Goal: Communication & Community: Connect with others

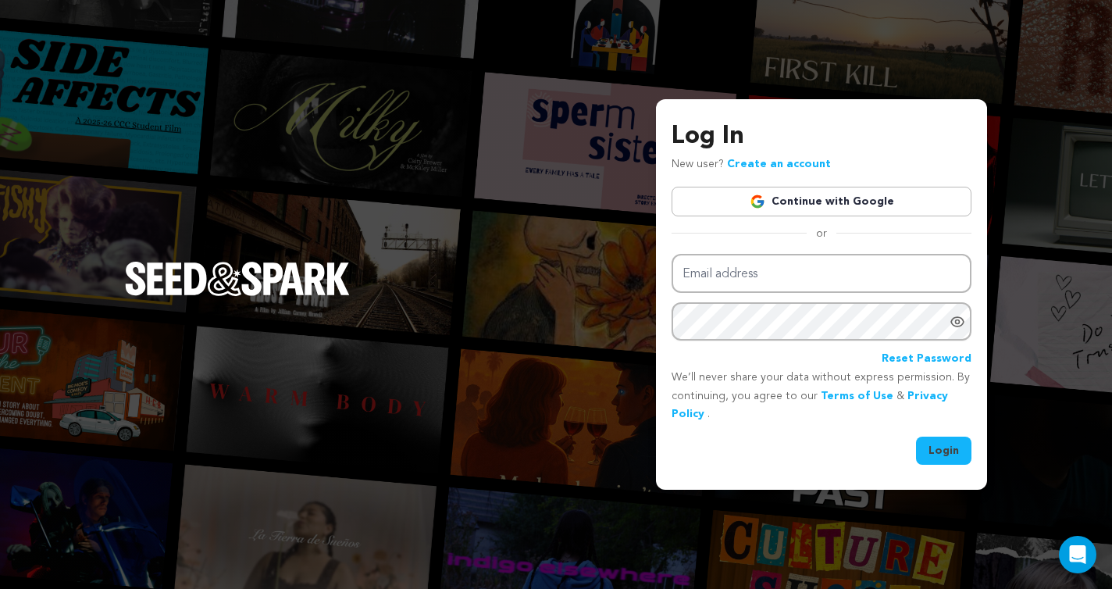
click at [874, 194] on link "Continue with Google" at bounding box center [821, 202] width 300 height 30
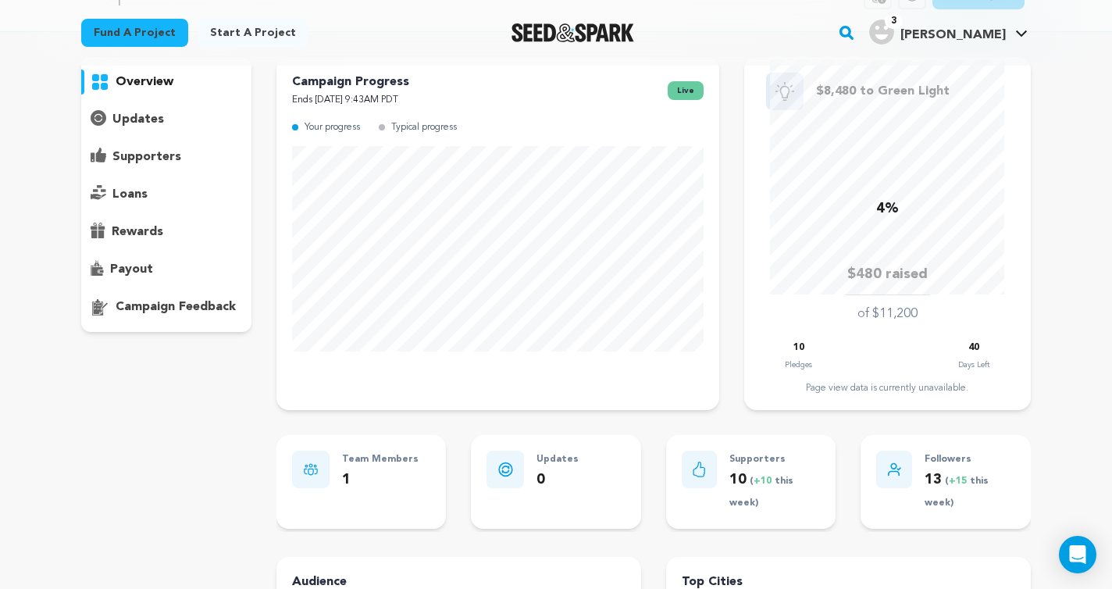
scroll to position [66, 0]
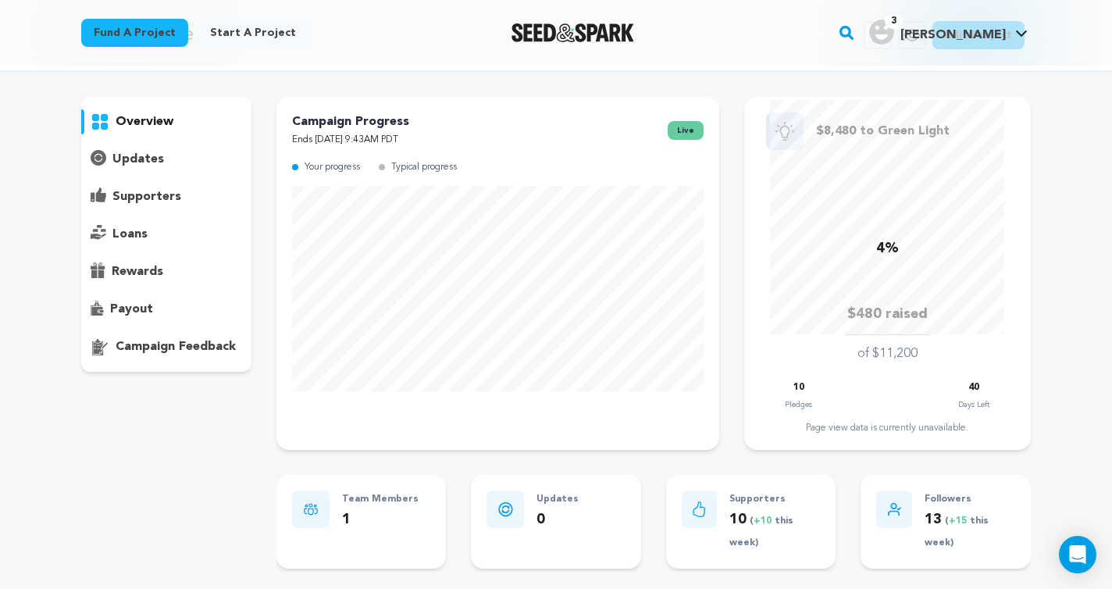
click at [143, 198] on p "supporters" at bounding box center [146, 196] width 69 height 19
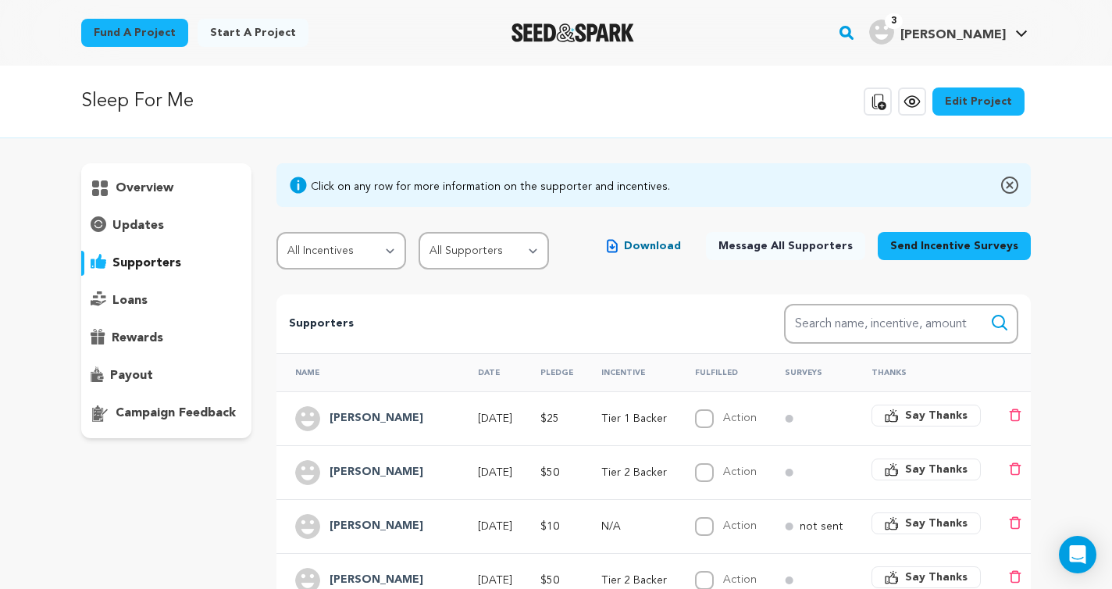
click at [137, 188] on p "overview" at bounding box center [145, 188] width 58 height 19
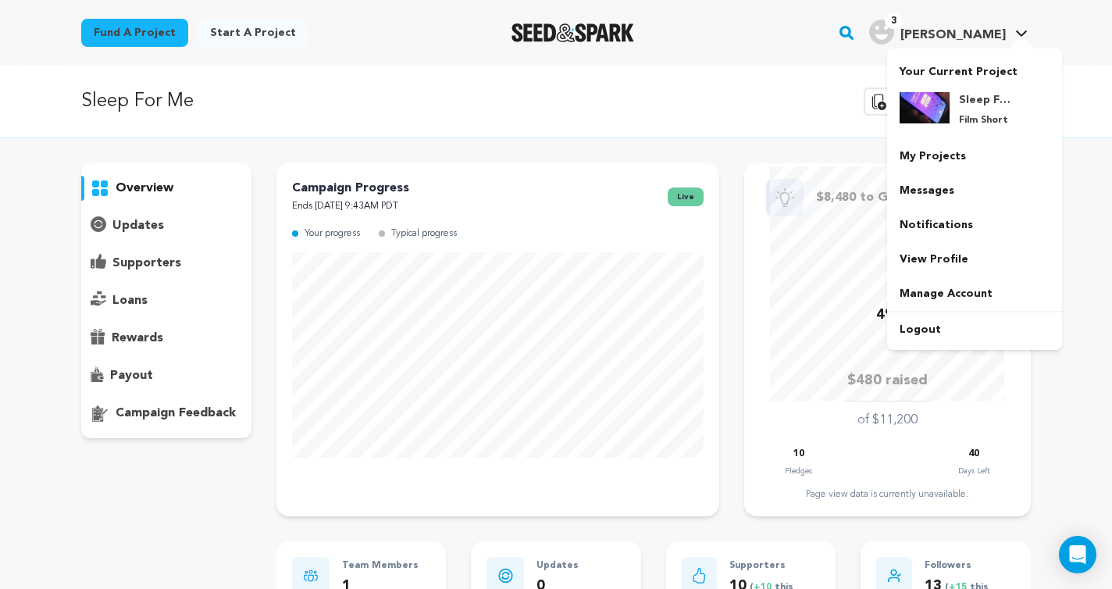
click at [894, 38] on img "Vincent R.'s Profile" at bounding box center [881, 32] width 25 height 25
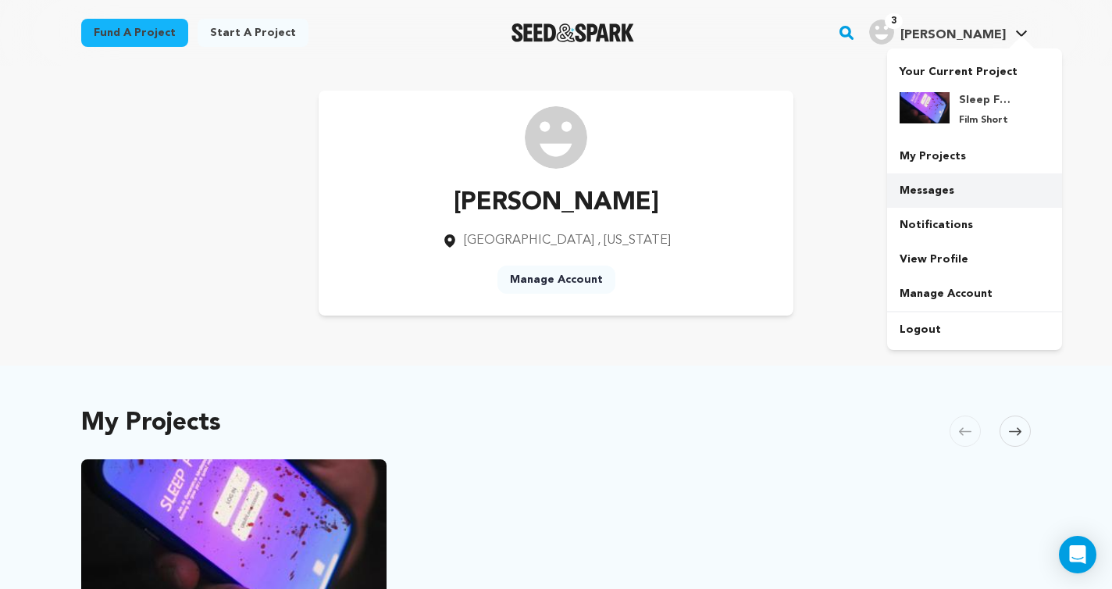
click at [935, 187] on link "Messages" at bounding box center [974, 190] width 175 height 34
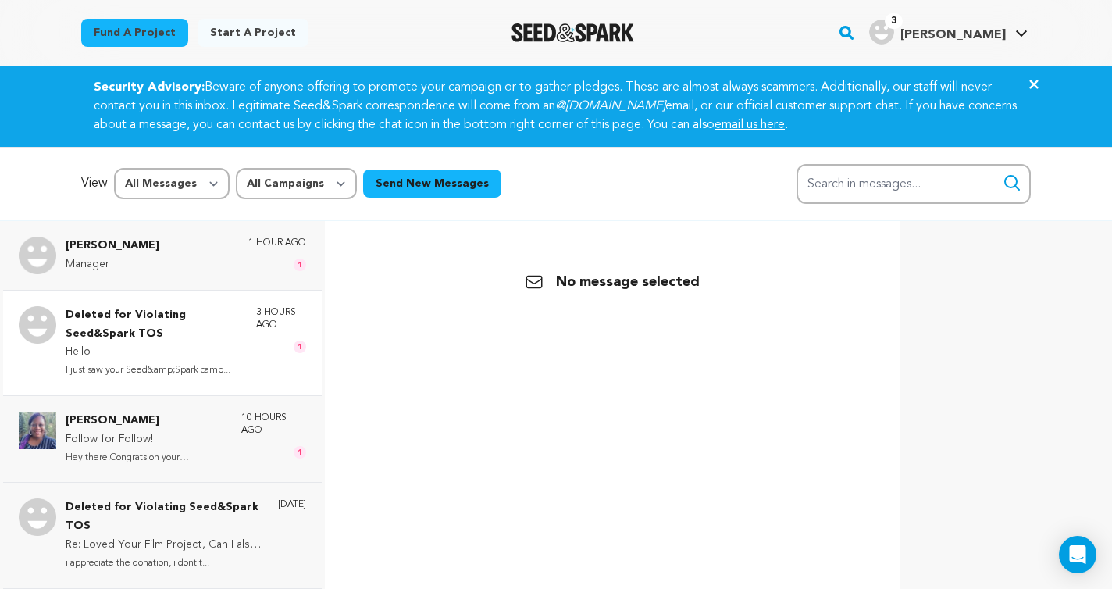
click at [163, 339] on p "Deleted for Violating Seed&Spark TOS" at bounding box center [153, 324] width 175 height 37
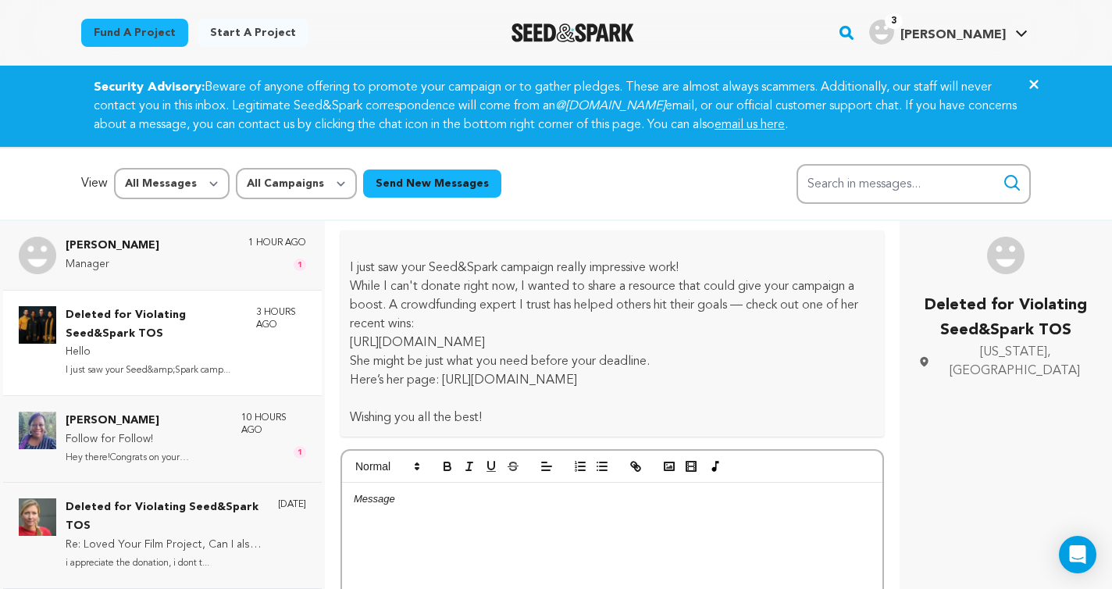
scroll to position [38, 0]
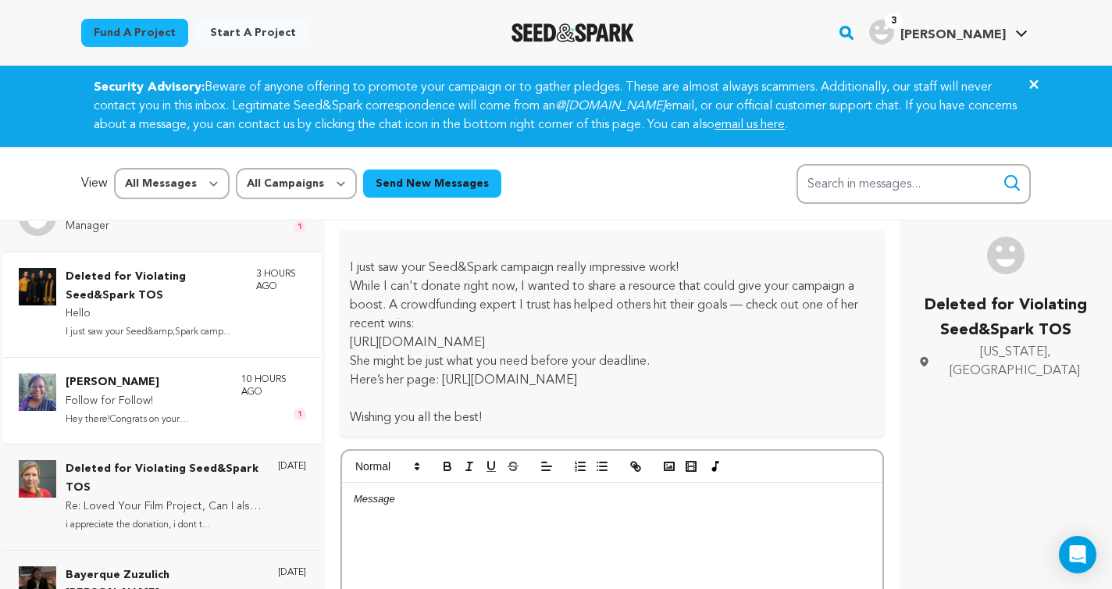
click at [150, 408] on p "Follow for Follow!" at bounding box center [146, 401] width 160 height 19
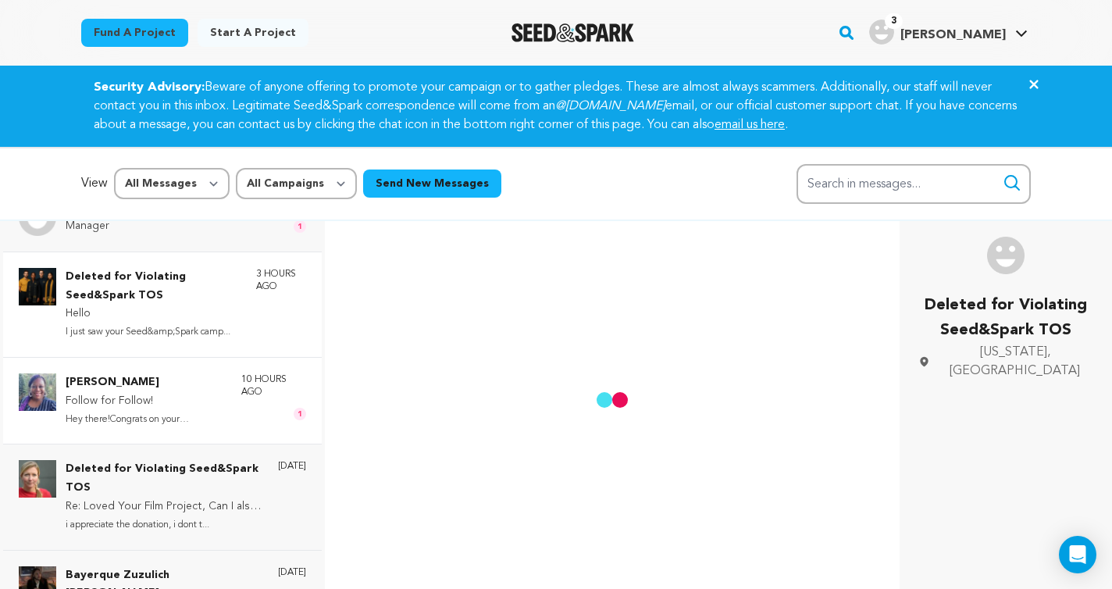
scroll to position [704, 0]
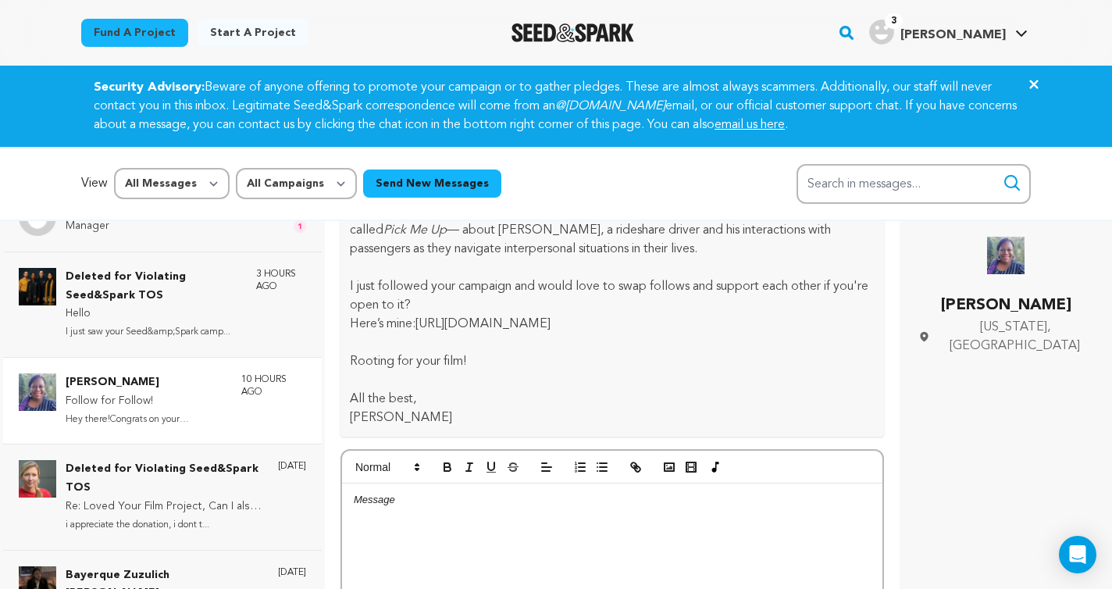
click at [140, 392] on p "Follow for Follow!" at bounding box center [146, 401] width 160 height 19
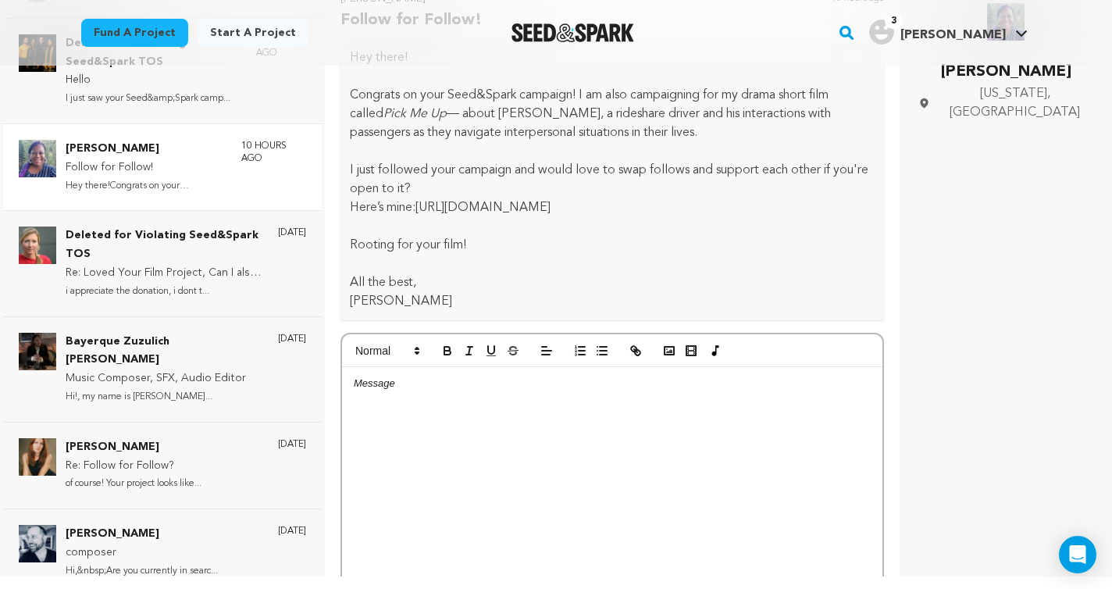
scroll to position [0, 0]
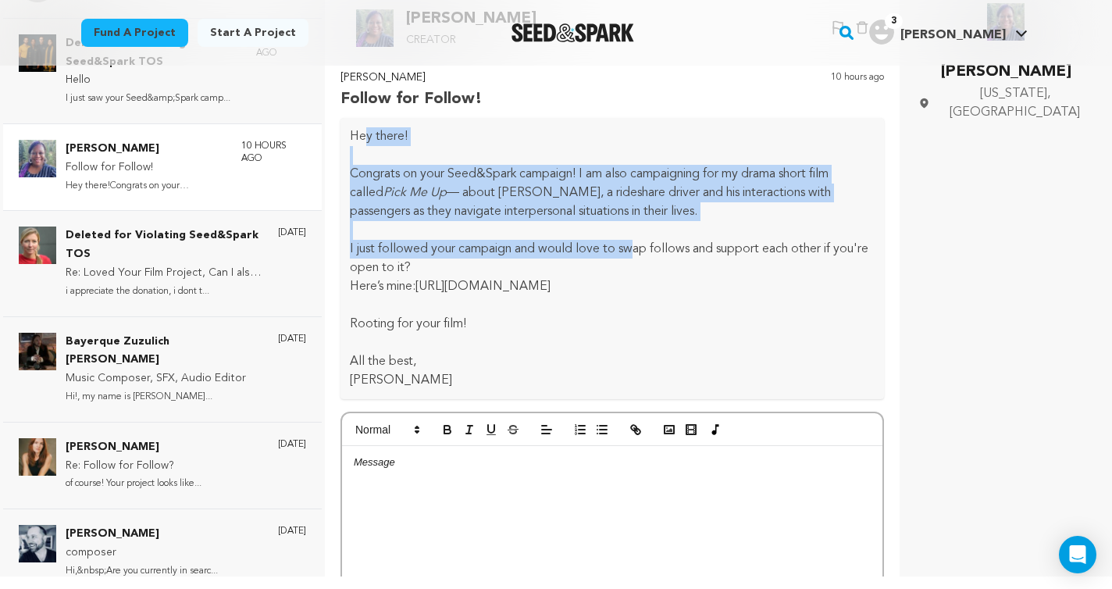
drag, startPoint x: 365, startPoint y: 129, endPoint x: 634, endPoint y: 260, distance: 298.9
click at [634, 258] on div "Hey there! Congrats on your Seed&Spark campaign! I am also campaigning for my d…" at bounding box center [611, 258] width 543 height 281
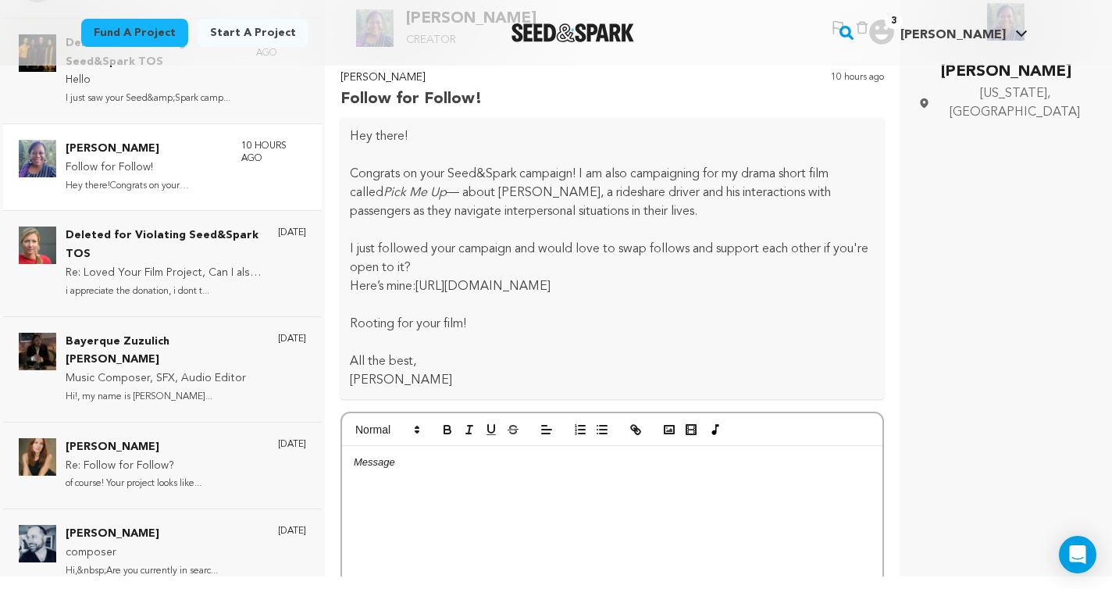
click at [634, 260] on p "I just followed your campaign and would love to swap follows and support each o…" at bounding box center [612, 258] width 525 height 37
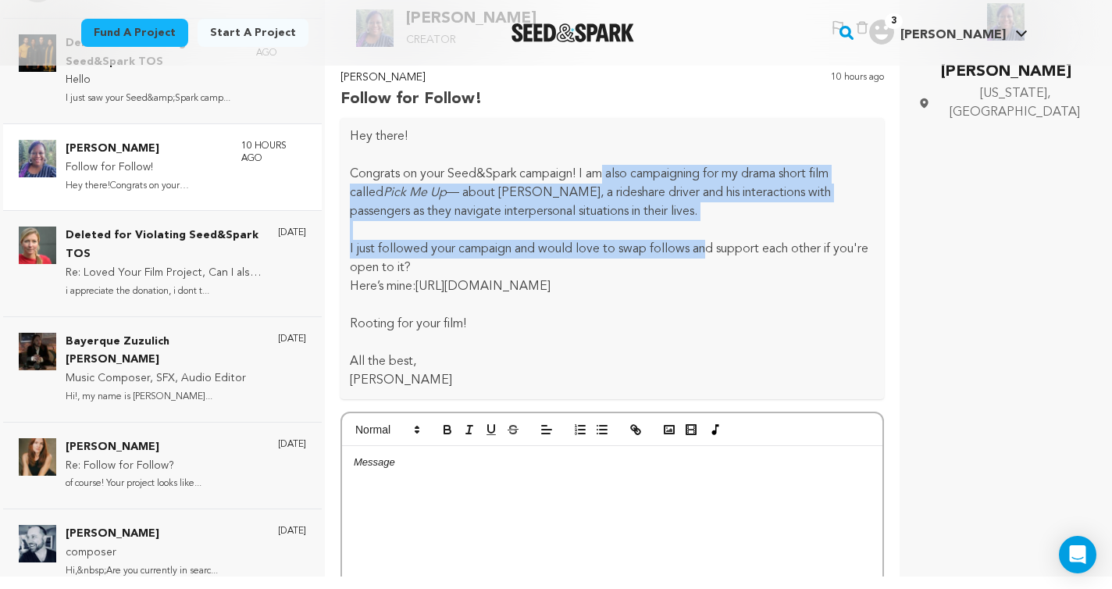
drag, startPoint x: 611, startPoint y: 181, endPoint x: 721, endPoint y: 272, distance: 143.2
click at [718, 265] on div "Hey there! Congrats on your Seed&Spark campaign! I am also campaigning for my d…" at bounding box center [611, 258] width 543 height 281
click at [721, 272] on p "I just followed your campaign and would love to swap follows and support each o…" at bounding box center [612, 258] width 525 height 37
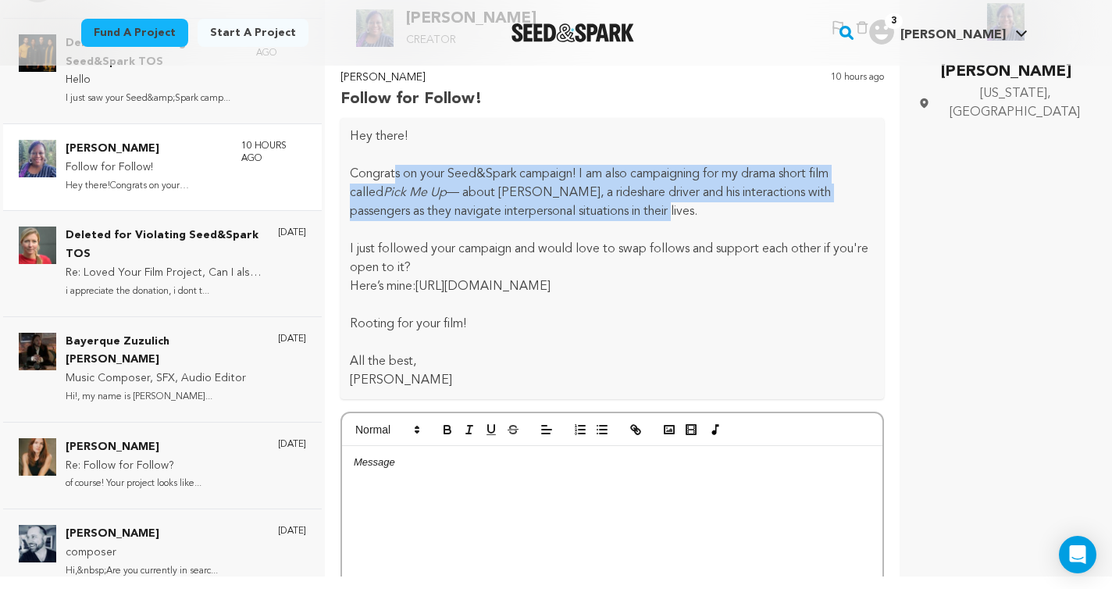
drag, startPoint x: 402, startPoint y: 178, endPoint x: 650, endPoint y: 217, distance: 251.3
click at [648, 213] on p "Congrats on your Seed&Spark campaign! I am also campaigning for my drama short …" at bounding box center [612, 193] width 525 height 56
click at [650, 217] on p "Congrats on your Seed&Spark campaign! I am also campaigning for my drama short …" at bounding box center [612, 193] width 525 height 56
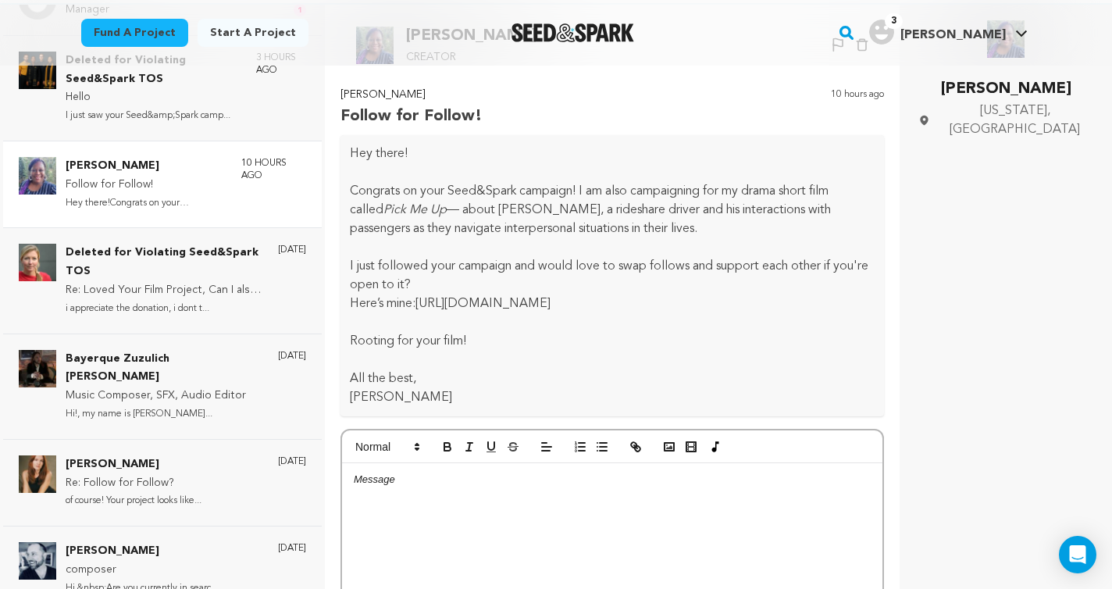
scroll to position [215, 0]
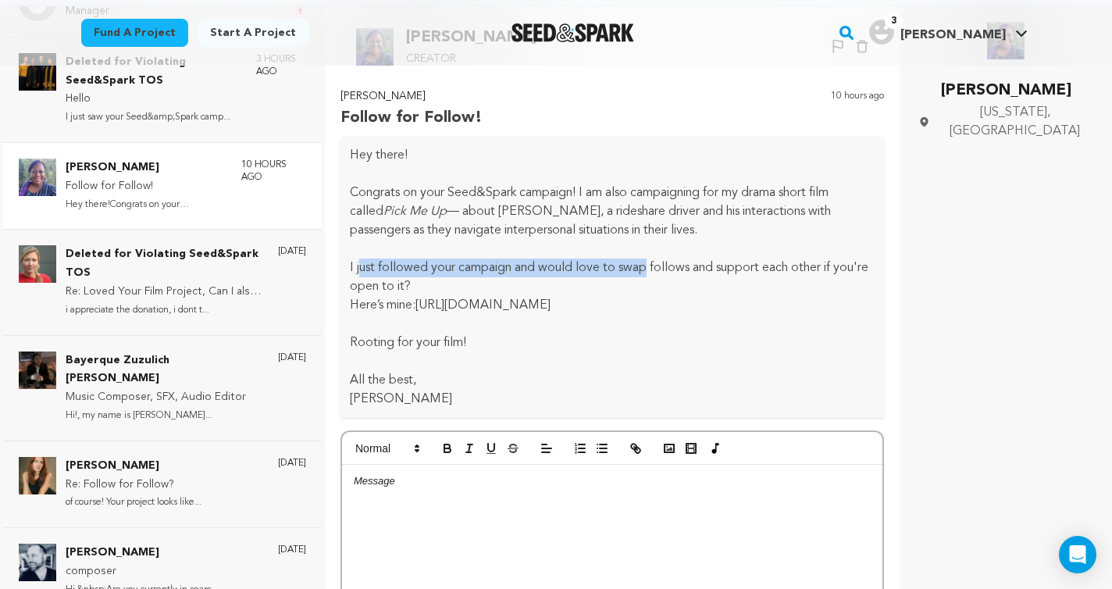
drag, startPoint x: 362, startPoint y: 266, endPoint x: 663, endPoint y: 266, distance: 300.6
click at [654, 266] on p "I just followed your campaign and would love to swap follows and support each o…" at bounding box center [612, 276] width 525 height 37
click at [663, 266] on p "I just followed your campaign and would love to swap follows and support each o…" at bounding box center [612, 276] width 525 height 37
click at [550, 302] on link "https://seedandspark.com/fund/pick-me-up" at bounding box center [482, 305] width 135 height 12
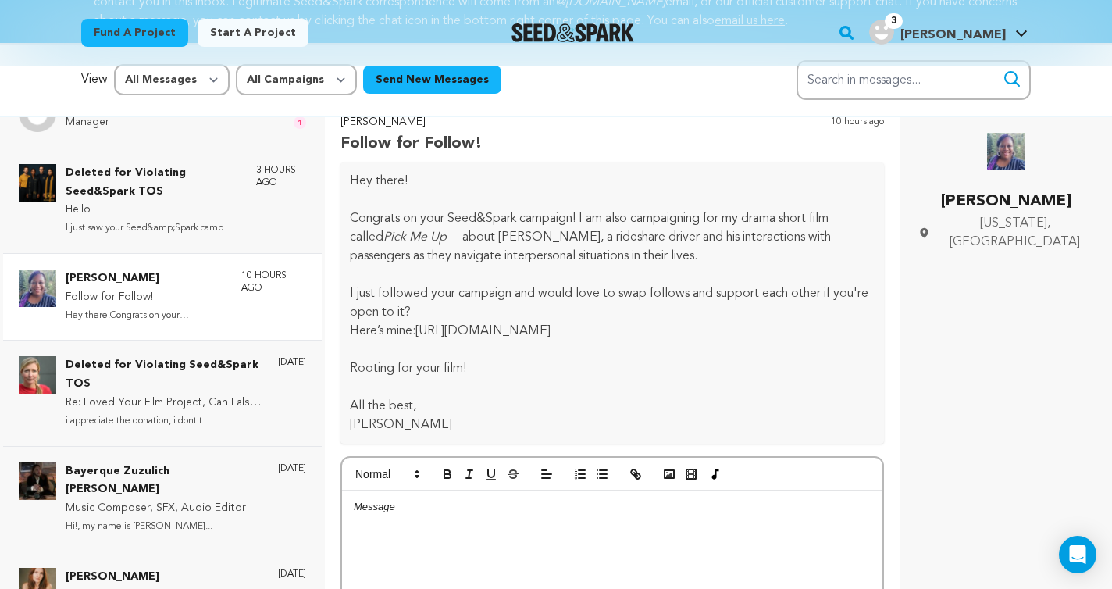
scroll to position [96, 0]
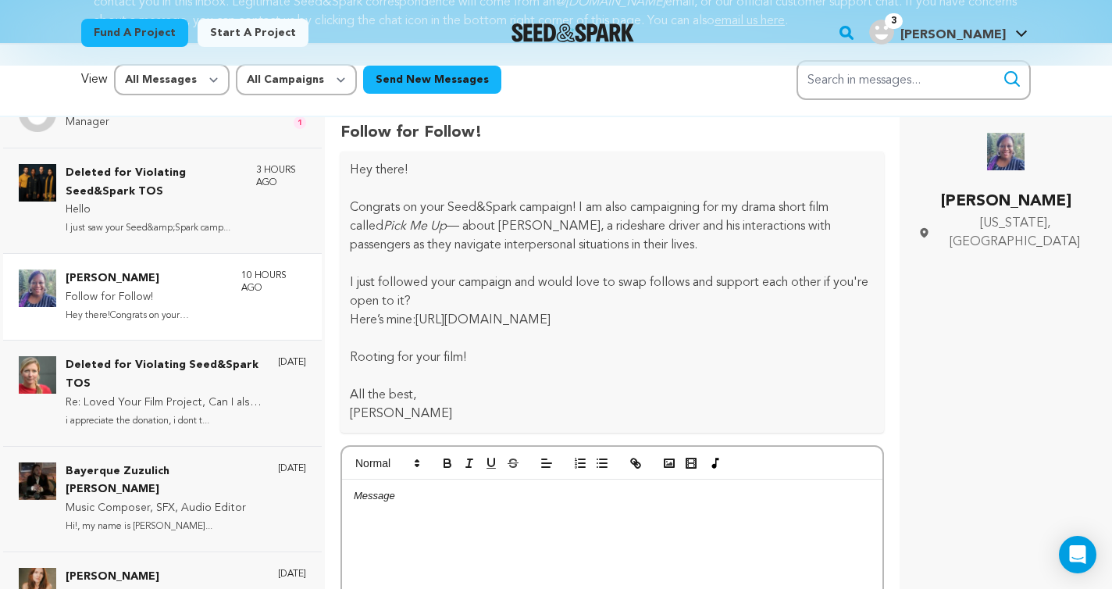
click at [572, 535] on div at bounding box center [612, 596] width 540 height 234
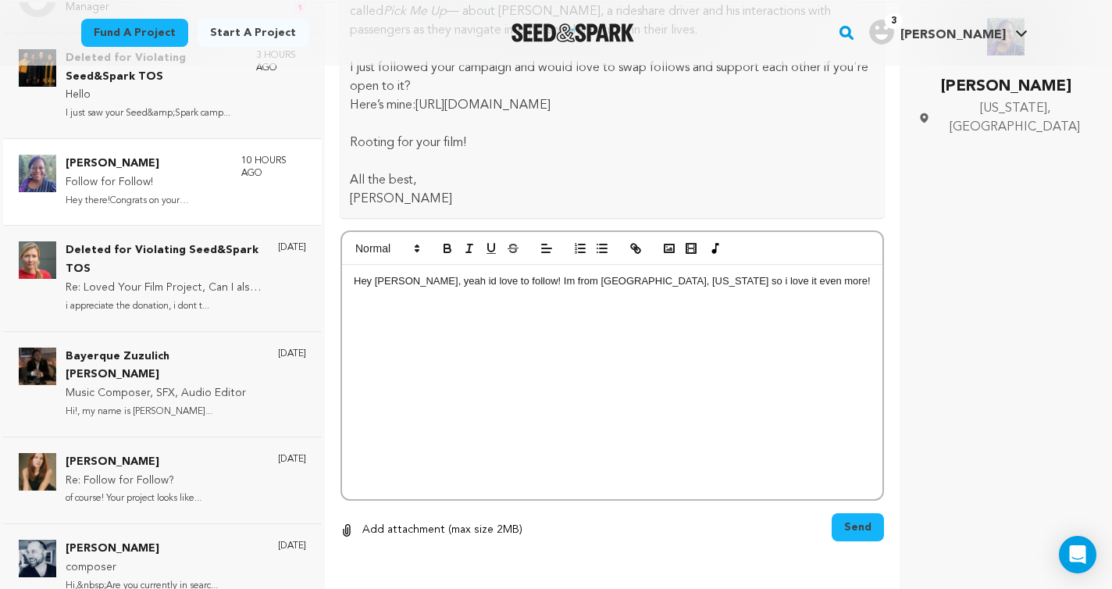
scroll to position [233, 0]
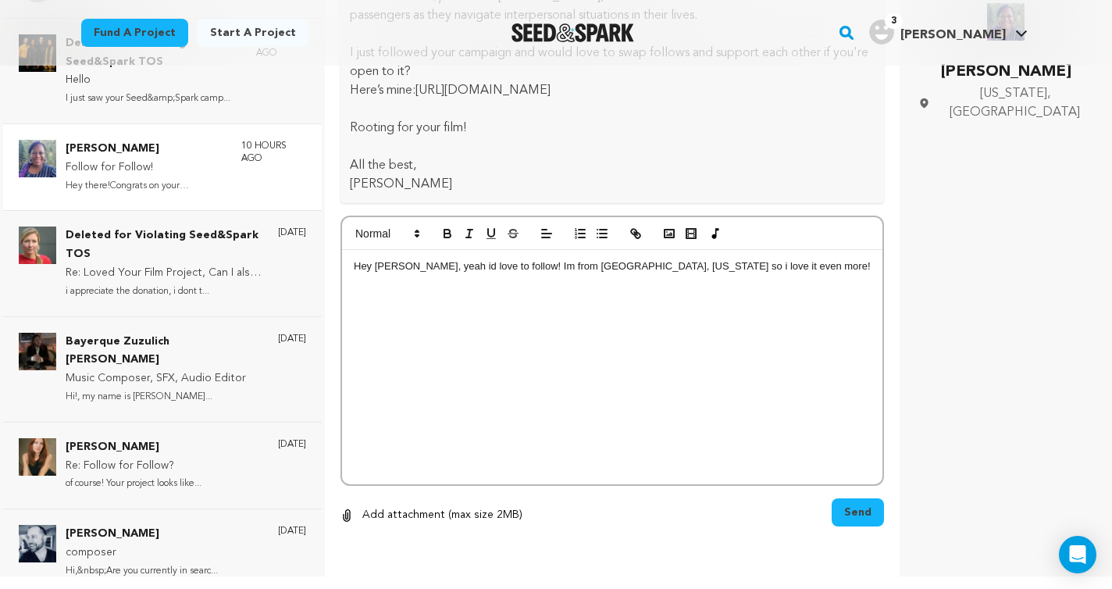
click at [858, 519] on span "Send" at bounding box center [857, 512] width 27 height 16
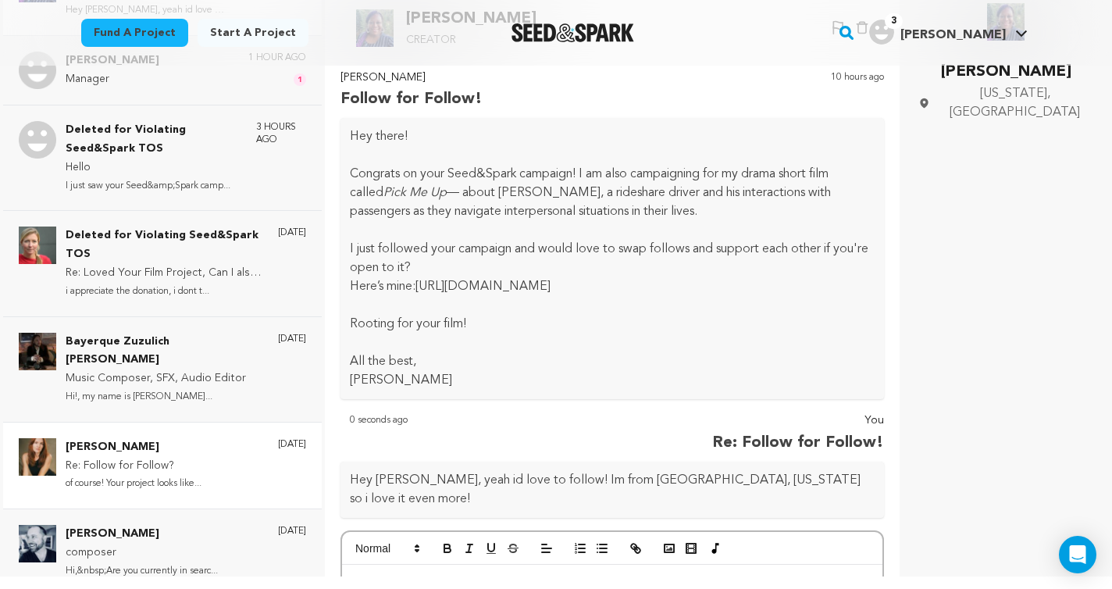
scroll to position [0, 0]
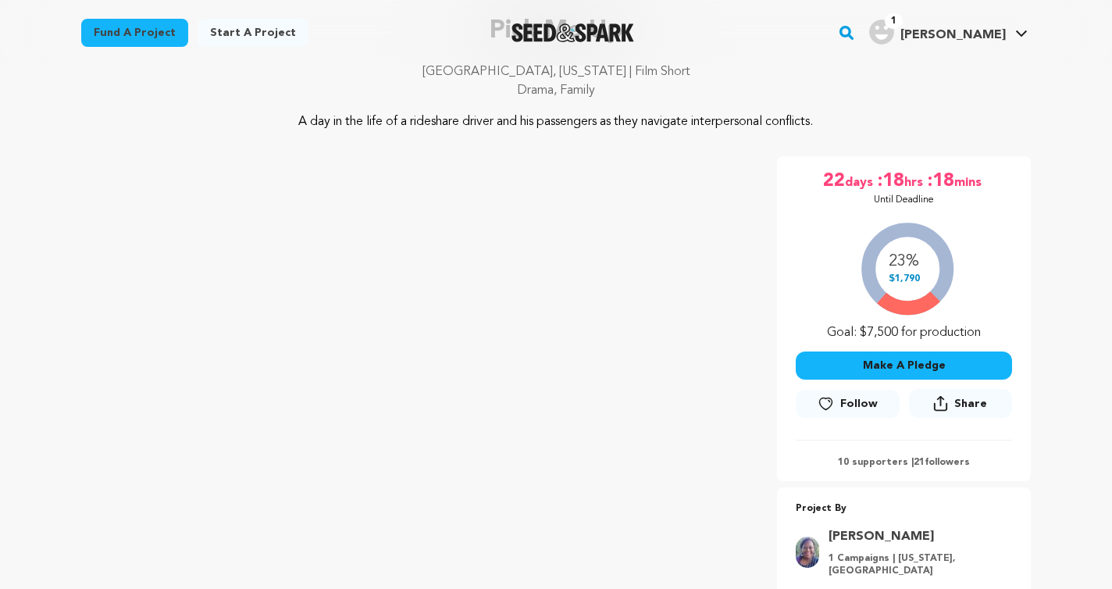
scroll to position [127, 0]
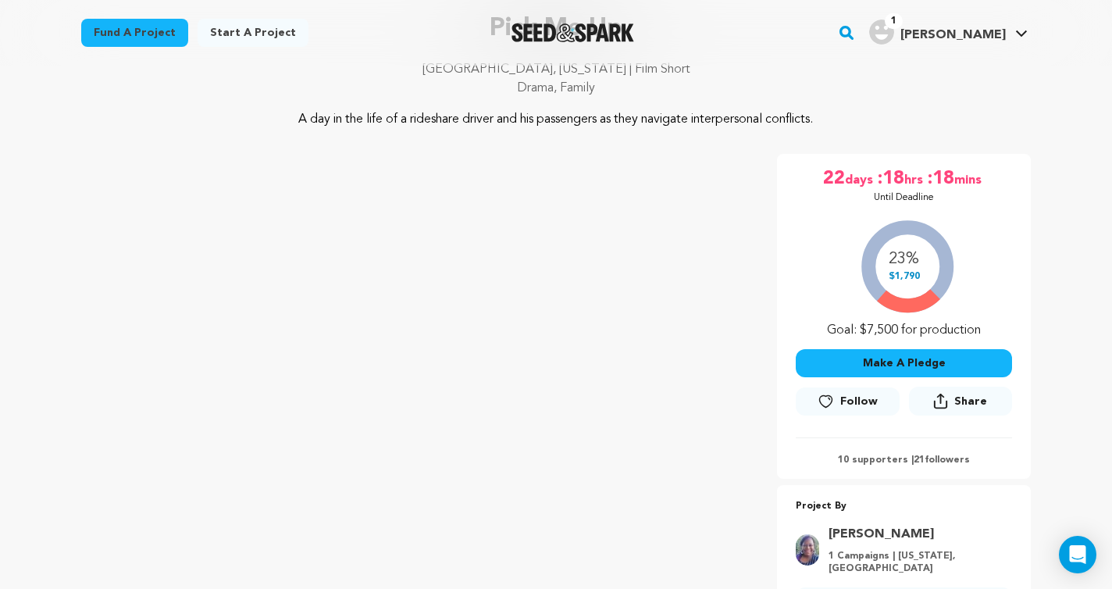
click at [839, 398] on button "Follow" at bounding box center [847, 401] width 103 height 28
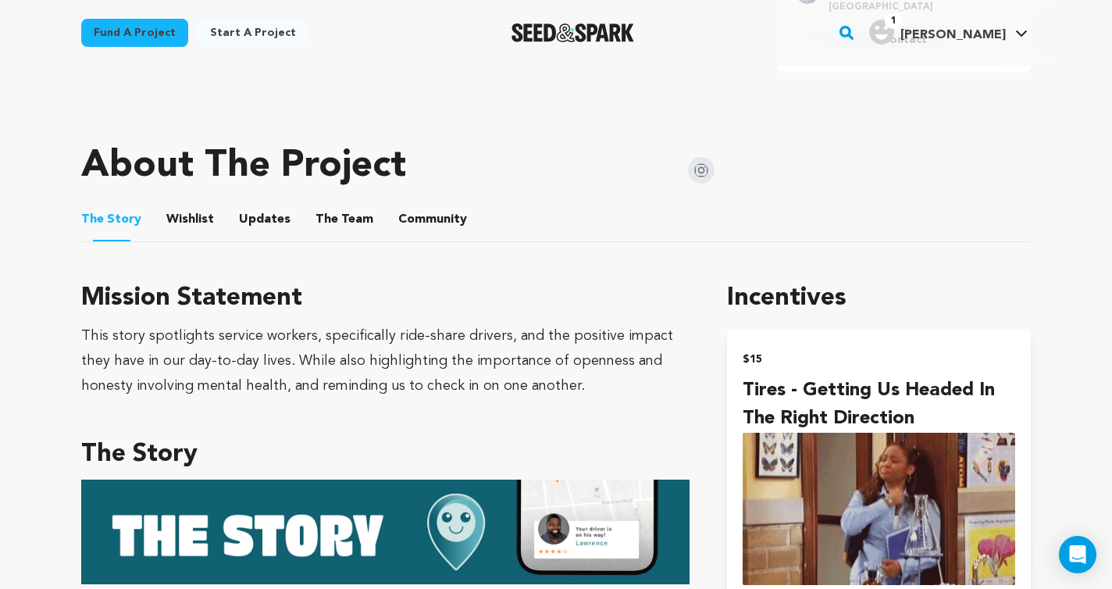
scroll to position [0, 0]
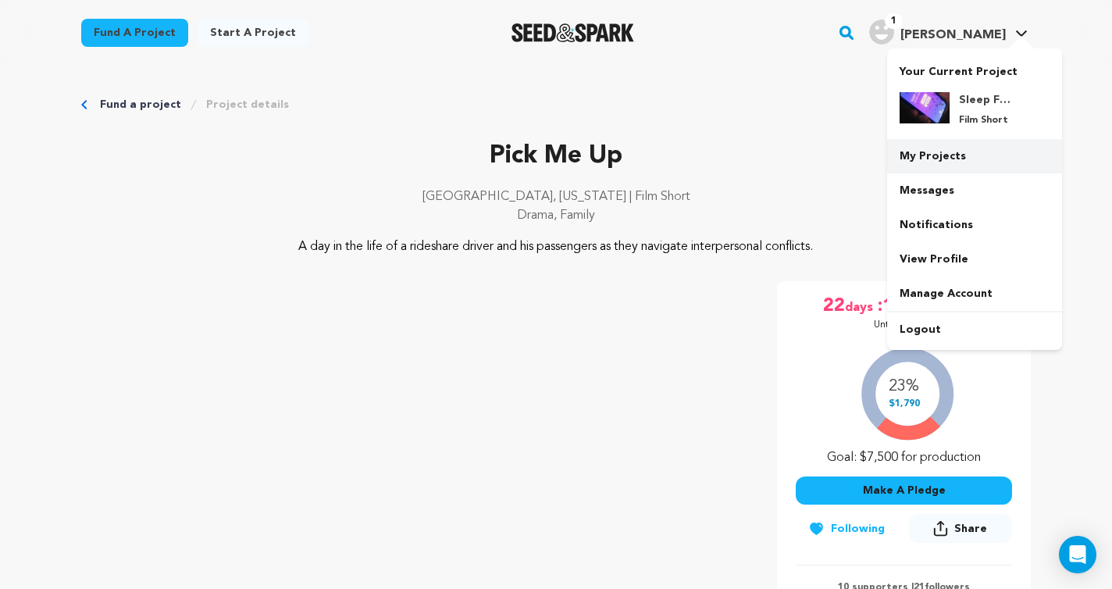
click at [944, 155] on link "My Projects" at bounding box center [974, 156] width 175 height 34
